Goal: Navigation & Orientation: Find specific page/section

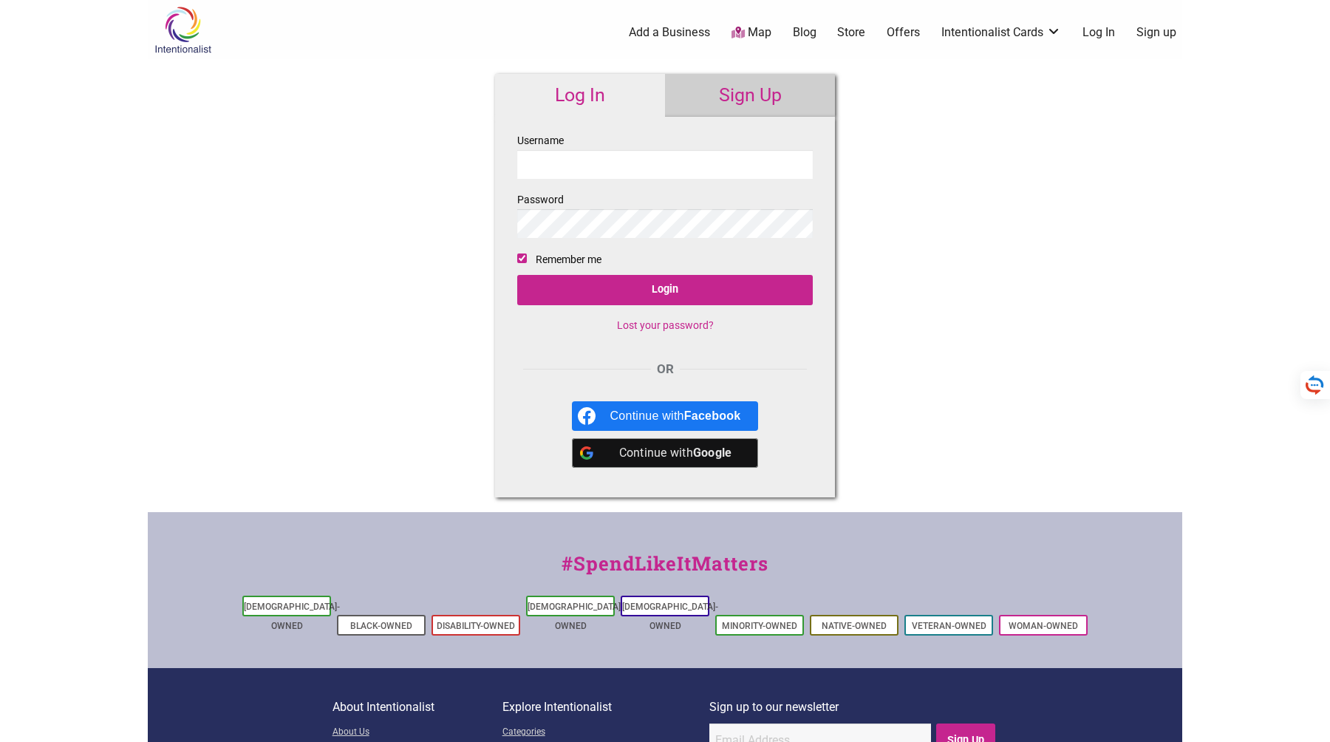
click at [700, 174] on input "Username" at bounding box center [665, 164] width 296 height 29
click at [804, 199] on label "Password" at bounding box center [665, 214] width 296 height 47
click at [655, 158] on input "Username" at bounding box center [665, 164] width 296 height 29
click at [638, 415] on div "Continue with Facebook" at bounding box center [675, 416] width 131 height 30
click at [575, 169] on input "Username" at bounding box center [665, 164] width 296 height 29
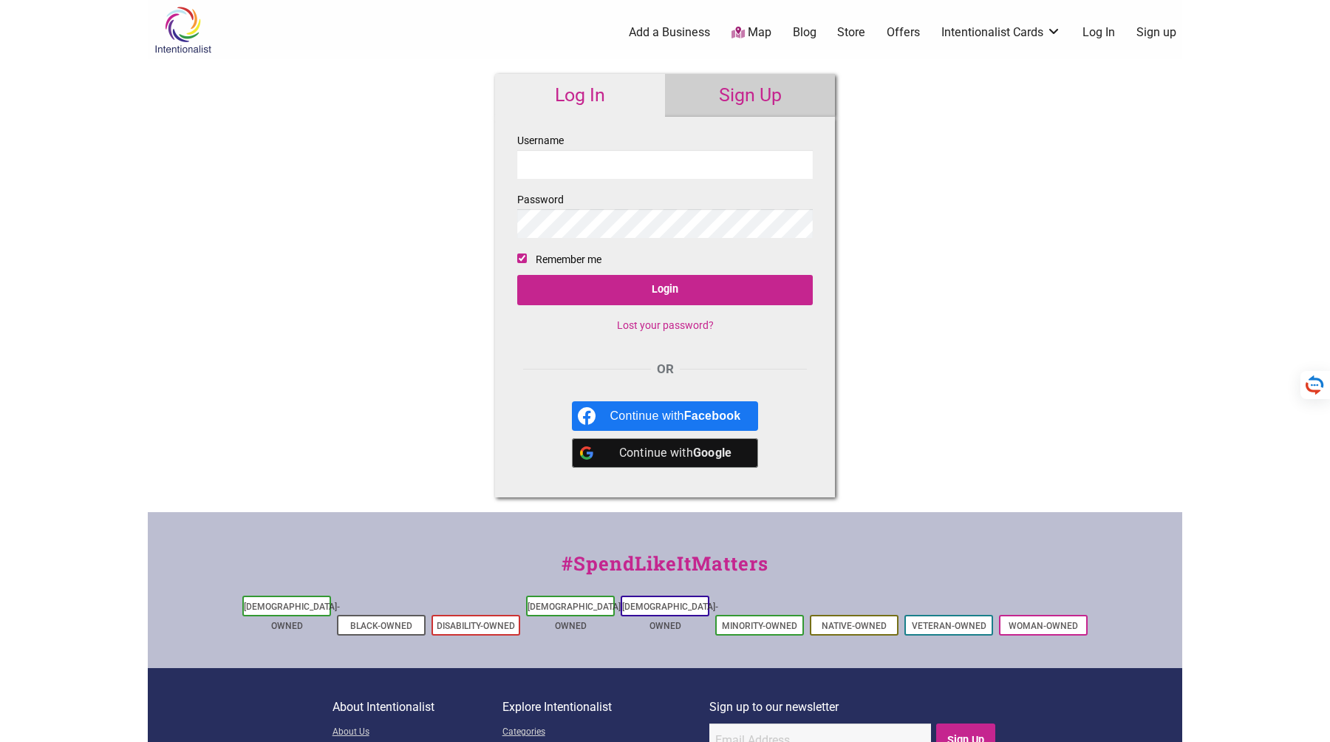
type input "theclementm@hotmail.com"
click at [517, 275] on input "Login" at bounding box center [665, 290] width 296 height 30
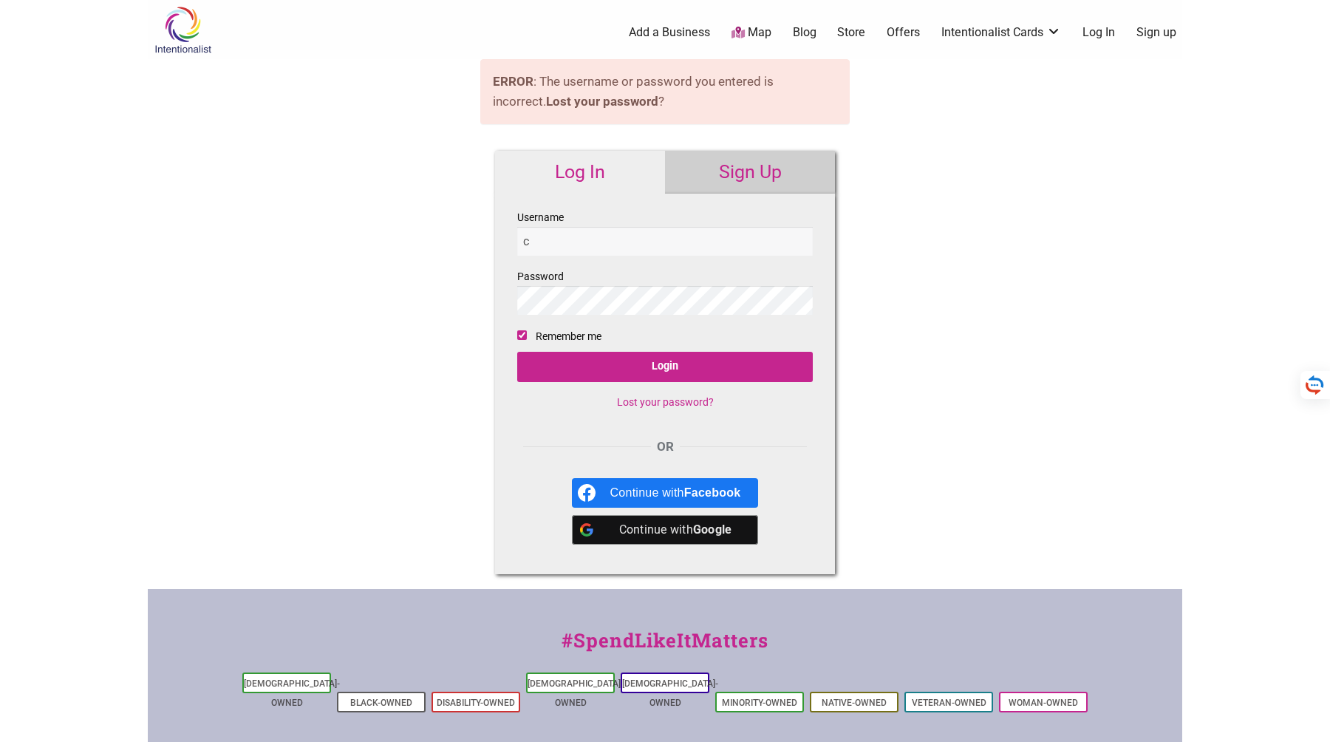
type input "CLEMENTMOOC@GMAIL.COM"
click at [517, 352] on input "Login" at bounding box center [665, 367] width 296 height 30
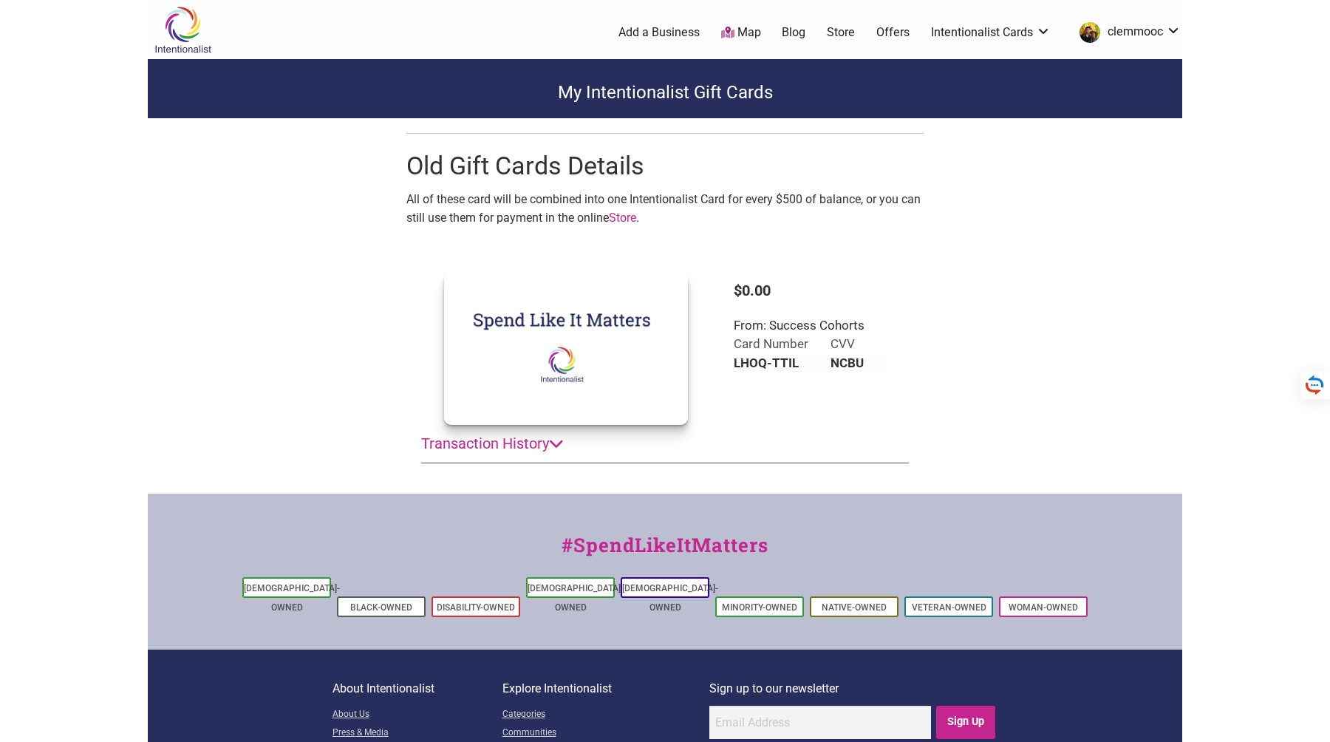
click at [544, 444] on summary "Transaction History" at bounding box center [665, 444] width 488 height 38
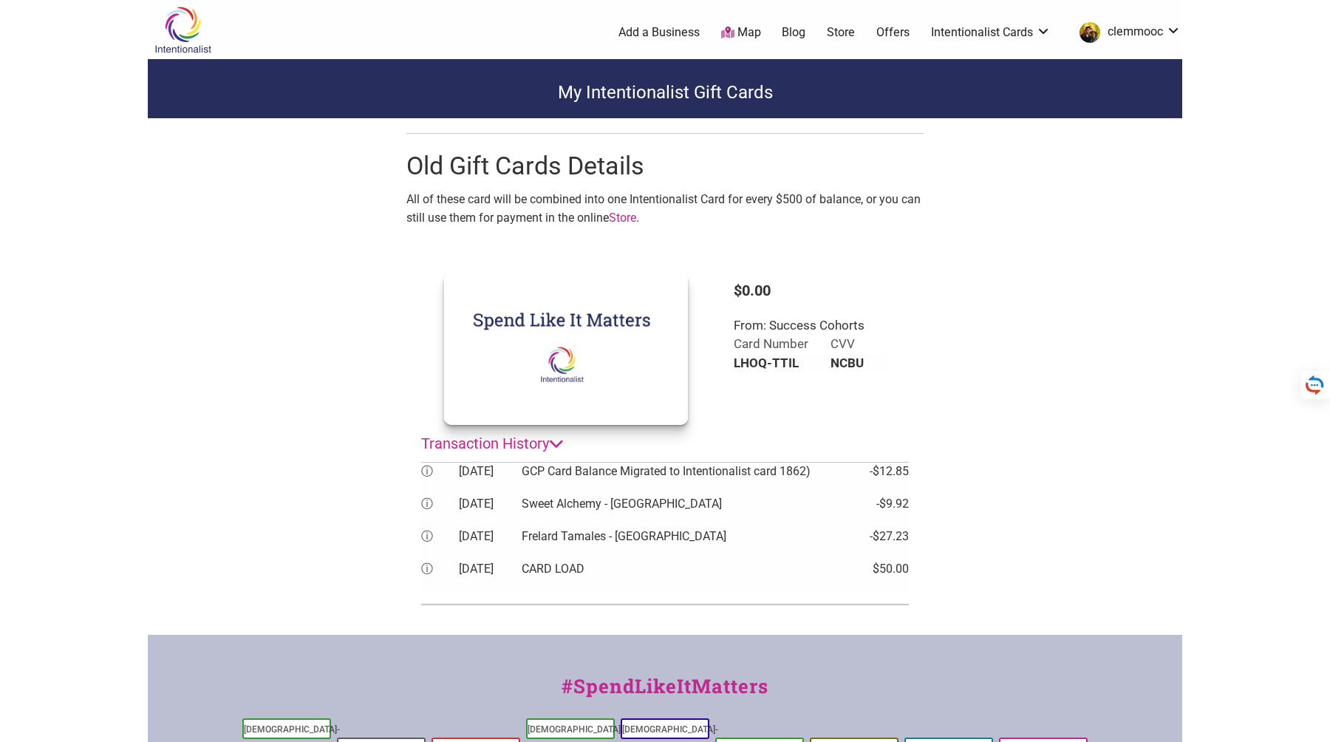
click at [618, 471] on td "GCP Card Balance Migrated to Intentionalist card 1862)" at bounding box center [694, 479] width 344 height 33
click at [766, 460] on summary "Transaction History" at bounding box center [665, 444] width 488 height 38
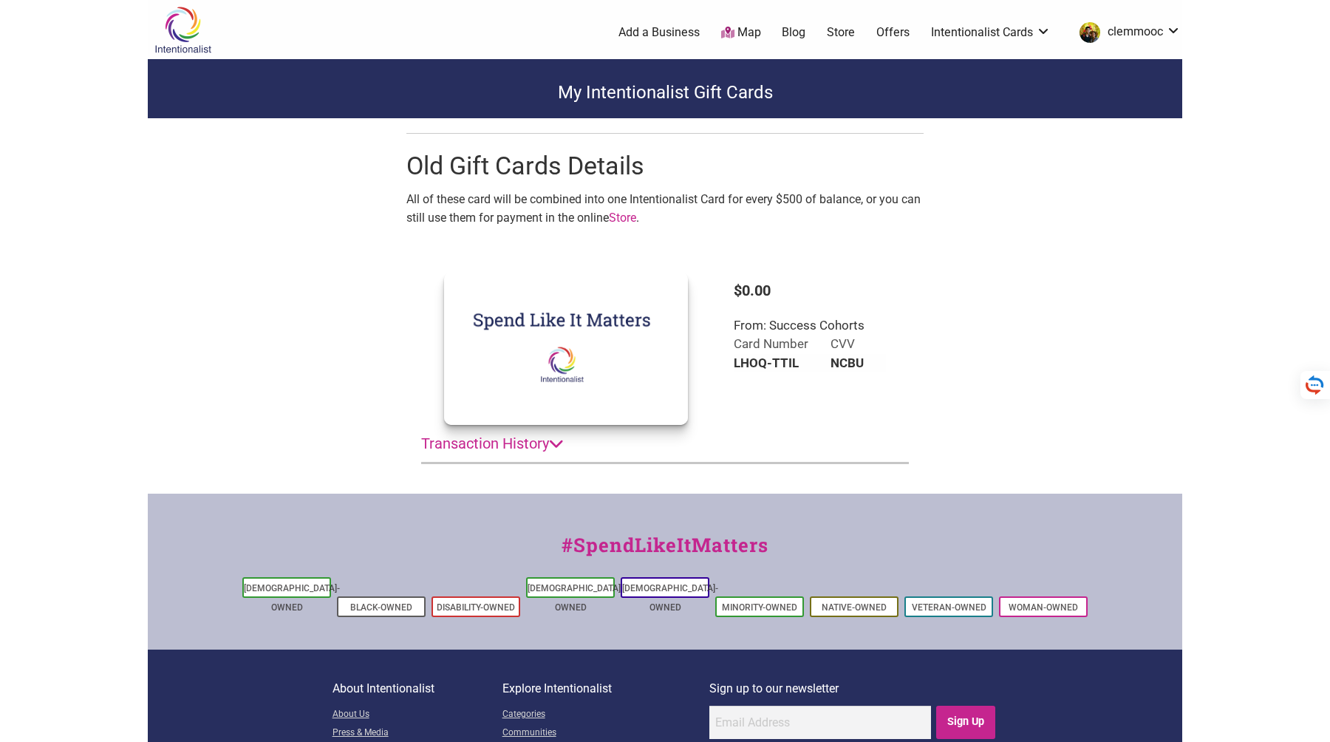
click at [852, 33] on link "Store" at bounding box center [841, 32] width 28 height 16
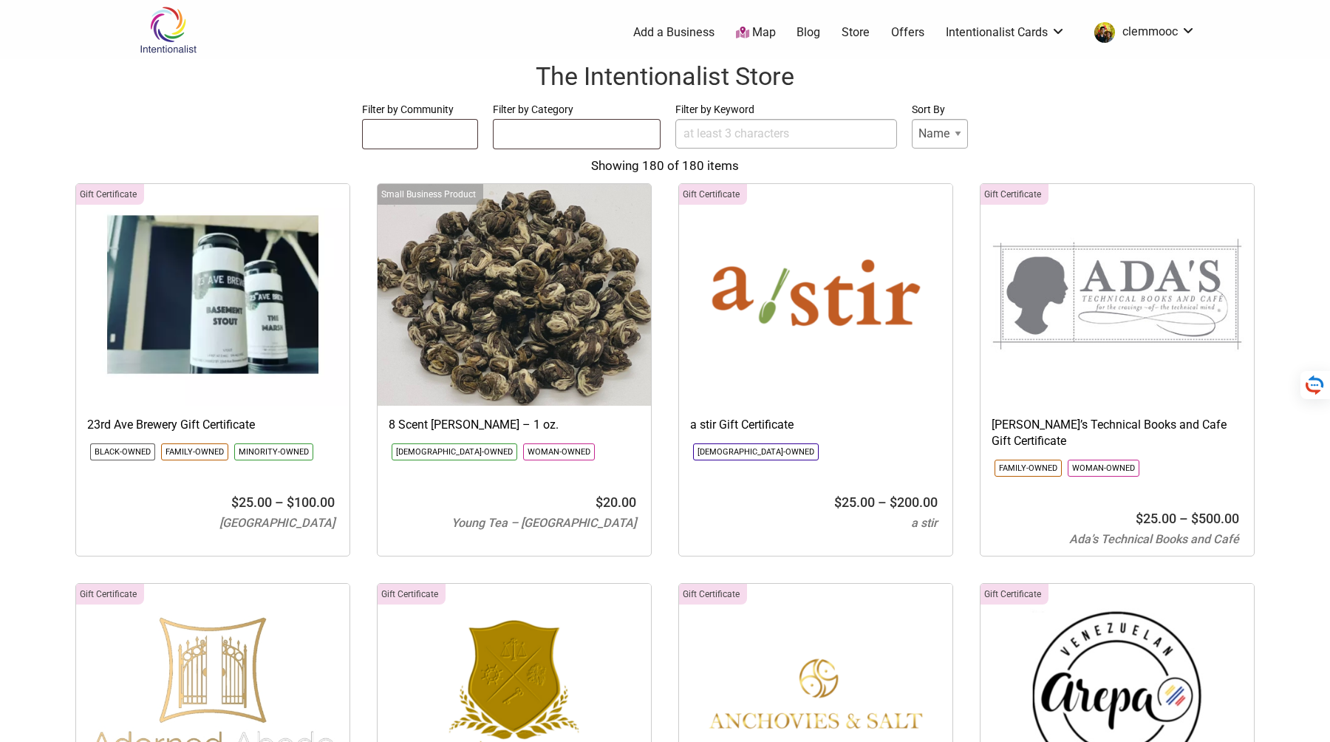
select select
click at [737, 131] on input "Filter by Keyword" at bounding box center [786, 134] width 222 height 30
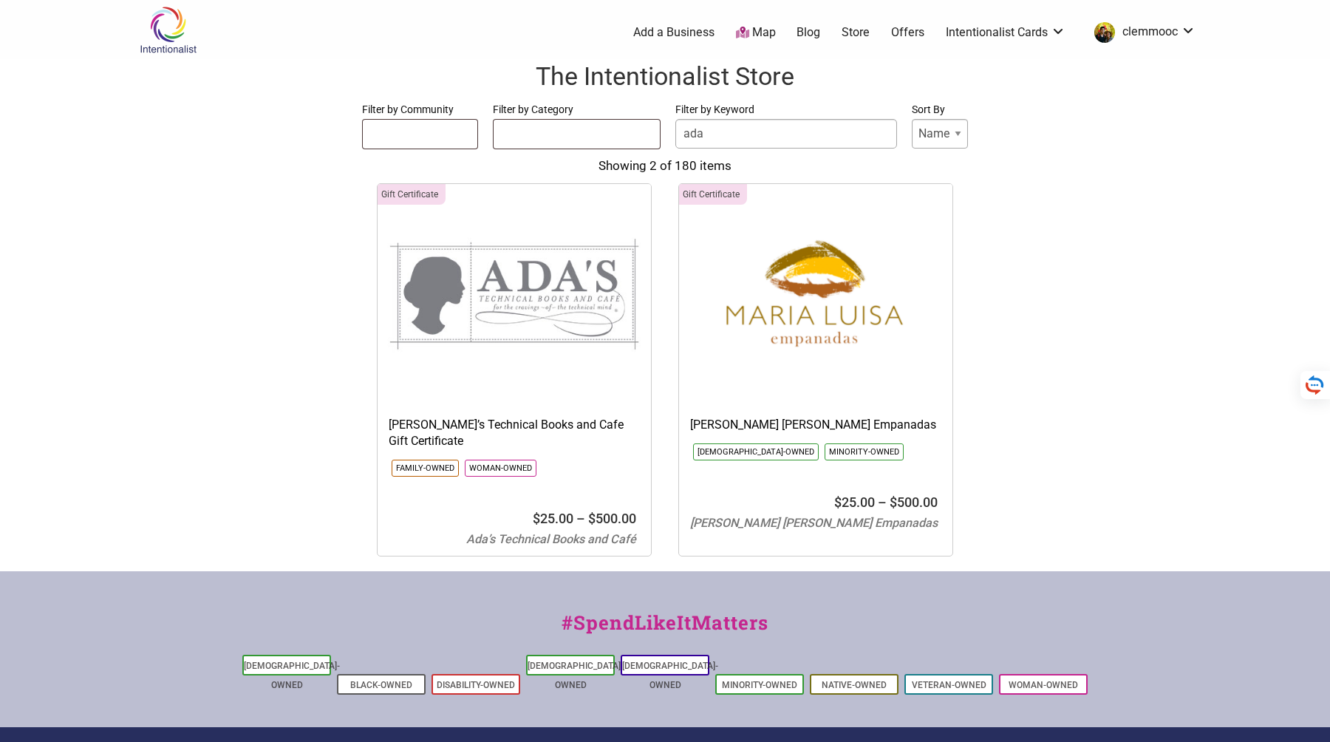
type input "ada"
click at [560, 324] on img at bounding box center [514, 295] width 273 height 222
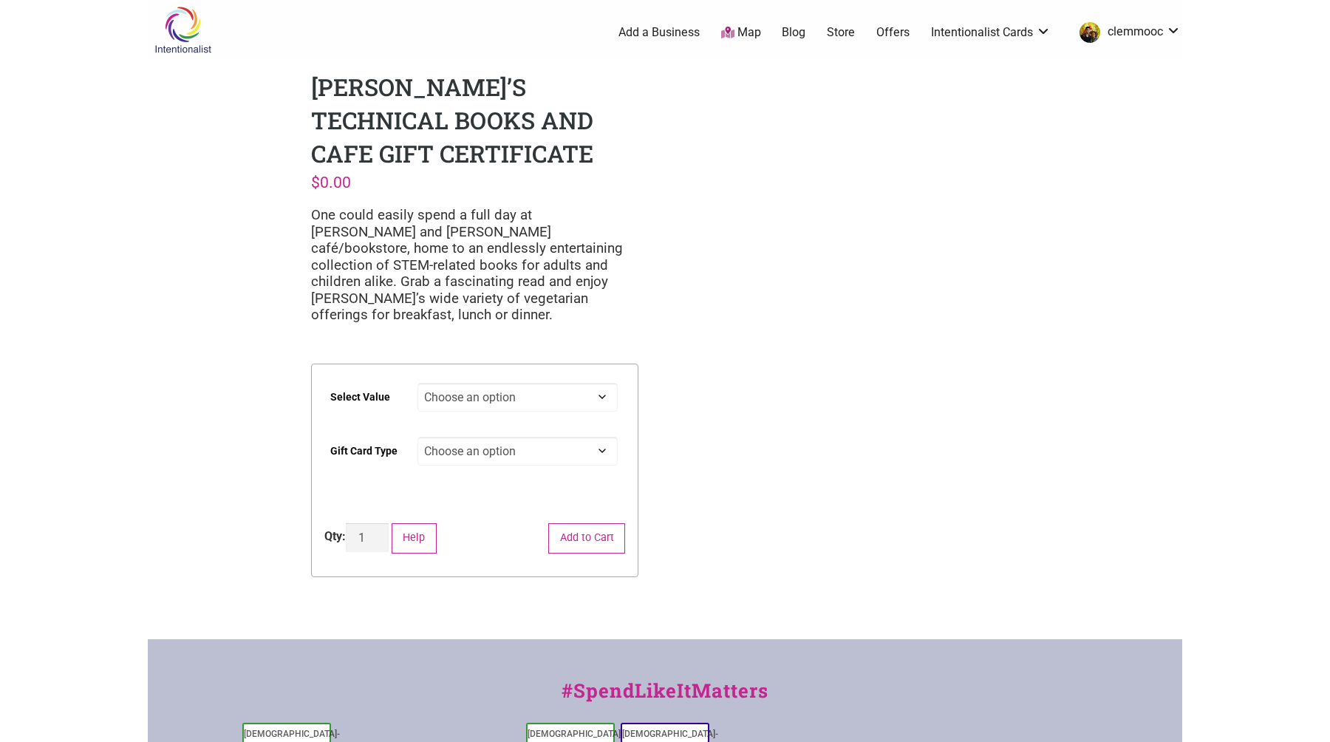
click at [749, 33] on link "Map" at bounding box center [741, 32] width 40 height 17
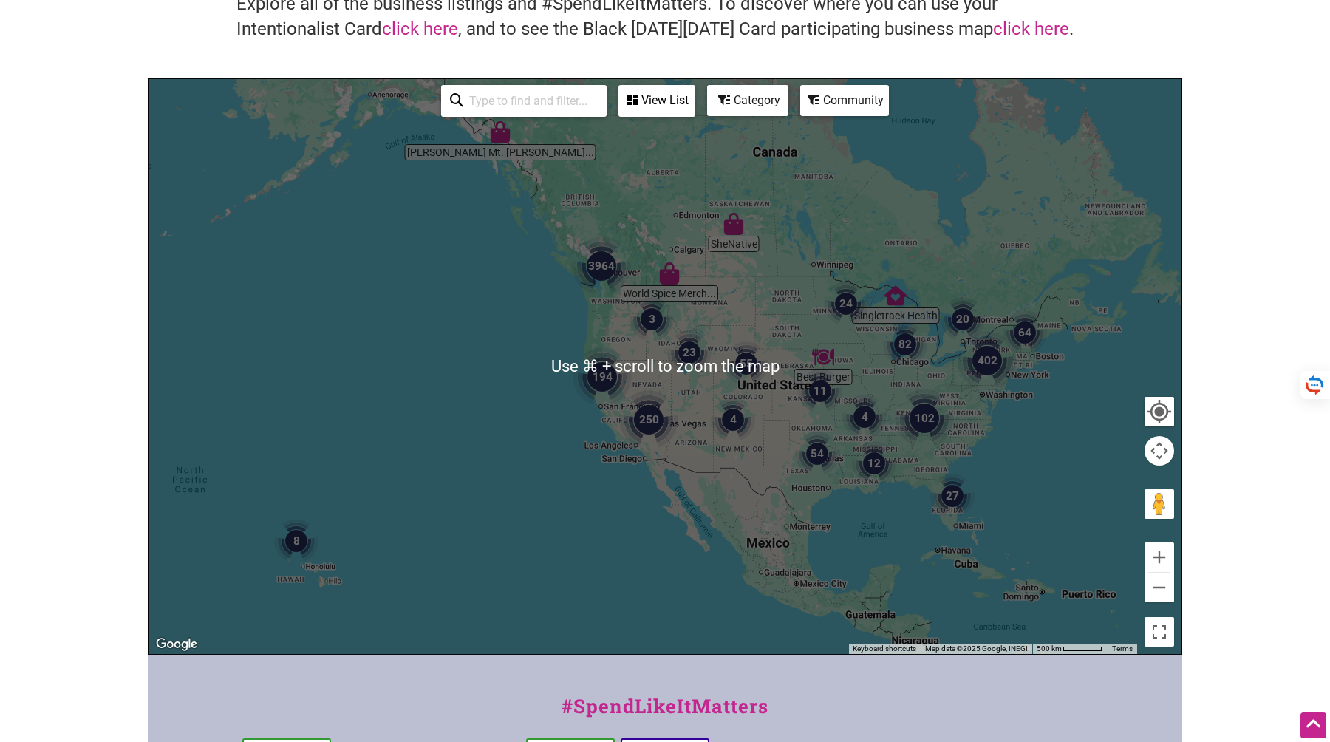
scroll to position [100, 0]
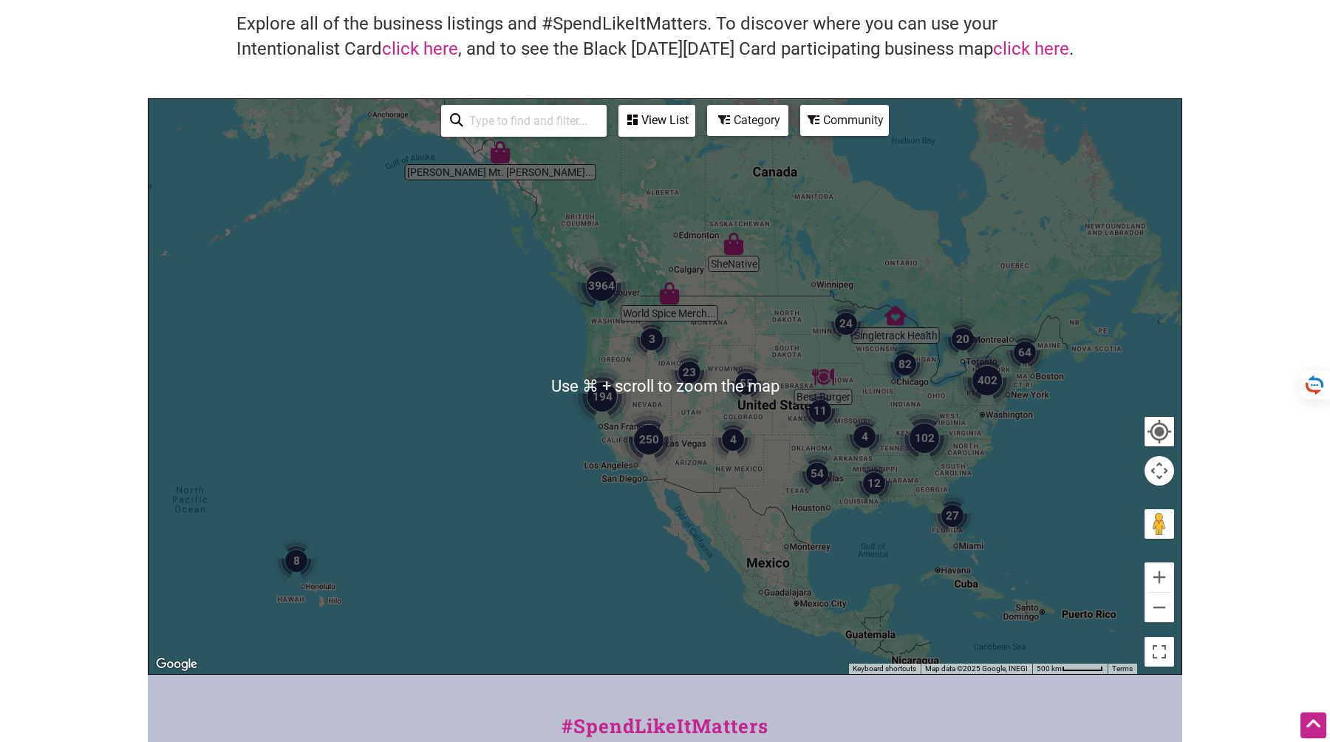
click at [539, 129] on input "search" at bounding box center [530, 120] width 134 height 29
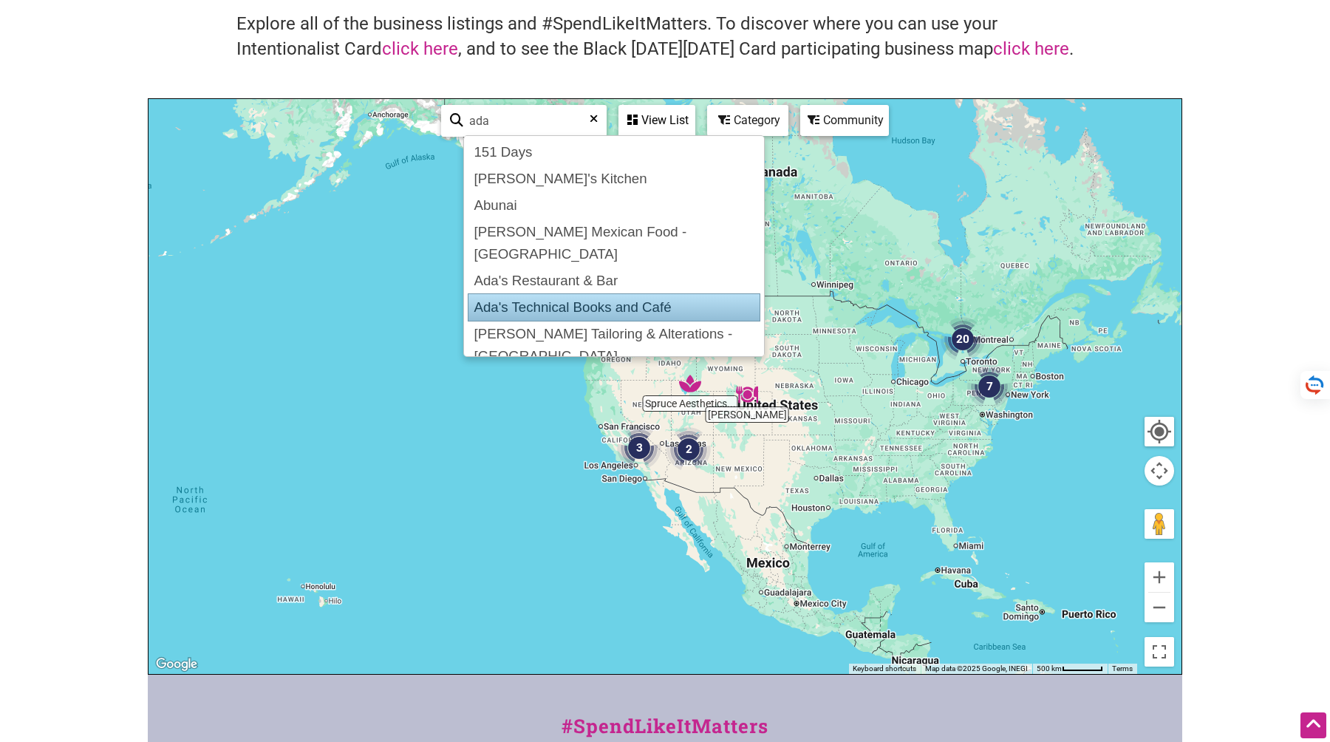
click at [547, 293] on div "Ada's Technical Books and Café" at bounding box center [614, 307] width 293 height 28
type input "Ada's Technical Books and Café"
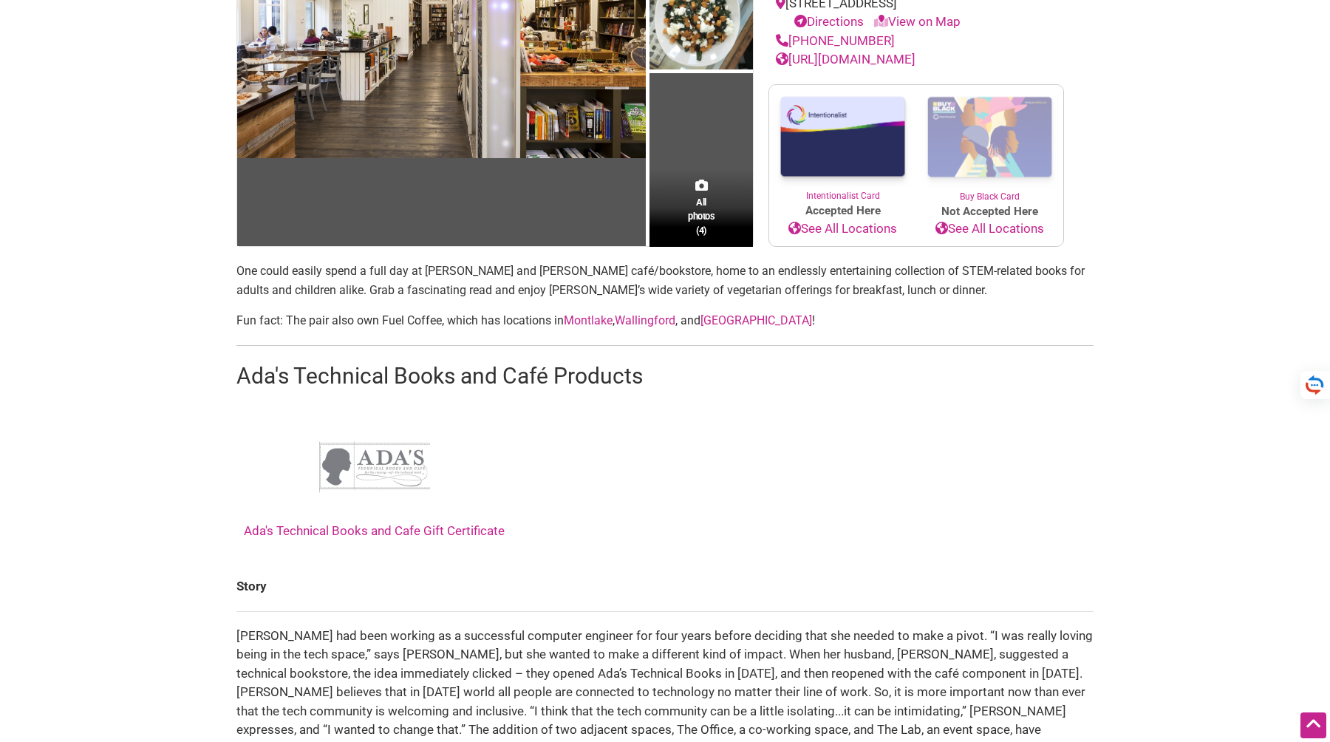
scroll to position [90, 0]
